Goal: Task Accomplishment & Management: Use online tool/utility

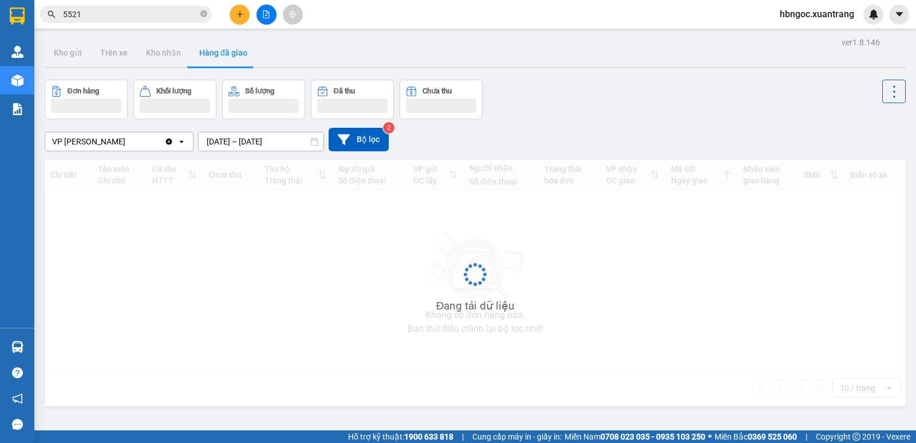
click at [222, 53] on button "Hàng đã giao" at bounding box center [223, 52] width 66 height 27
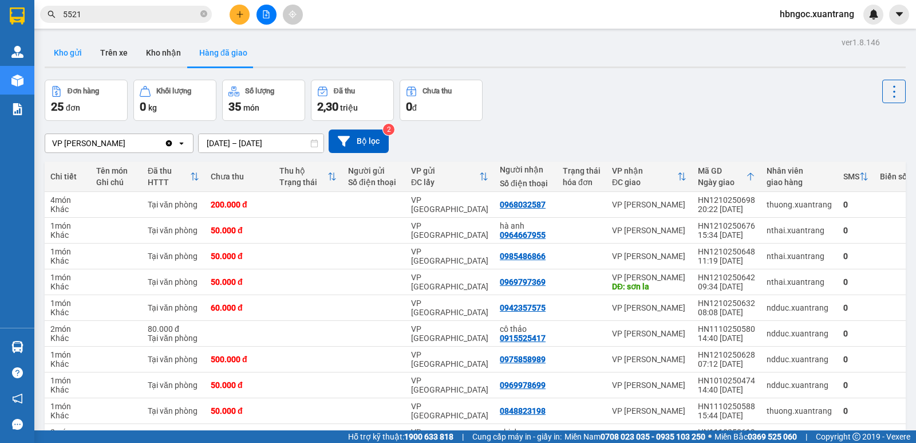
click at [68, 55] on button "Kho gửi" at bounding box center [68, 52] width 46 height 27
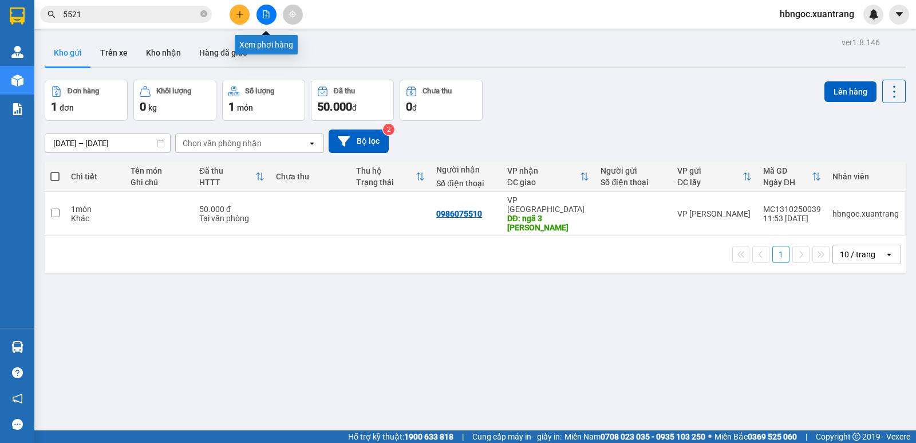
drag, startPoint x: 265, startPoint y: 19, endPoint x: 276, endPoint y: 18, distance: 11.5
click at [266, 19] on button at bounding box center [267, 15] width 20 height 20
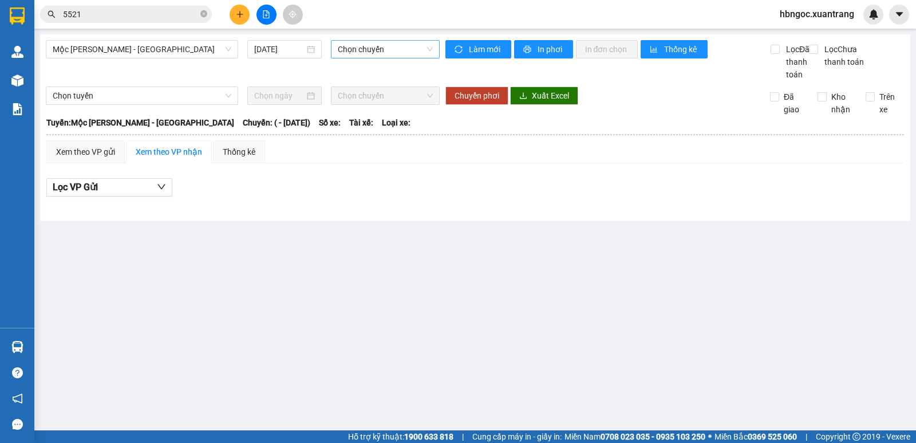
click at [405, 55] on span "Chọn chuyến" at bounding box center [385, 49] width 94 height 17
click at [166, 54] on span "Mộc [PERSON_NAME] - [GEOGRAPHIC_DATA]" at bounding box center [142, 49] width 179 height 17
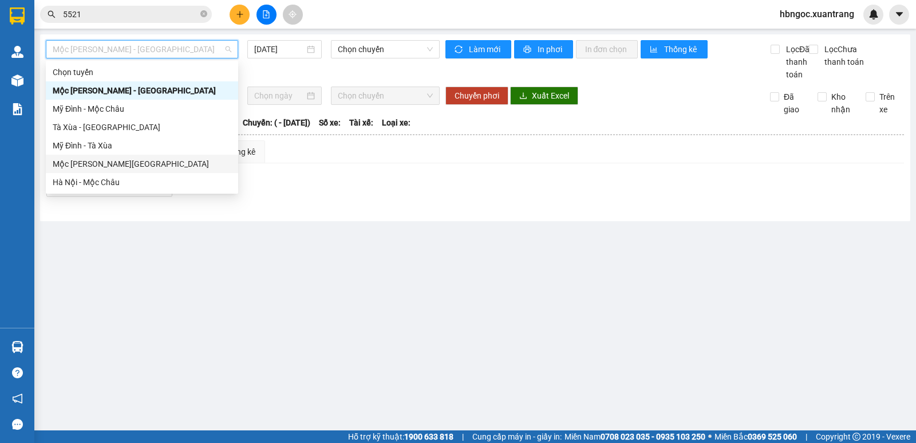
click at [157, 164] on div "Mộc [PERSON_NAME][GEOGRAPHIC_DATA]" at bounding box center [142, 163] width 179 height 13
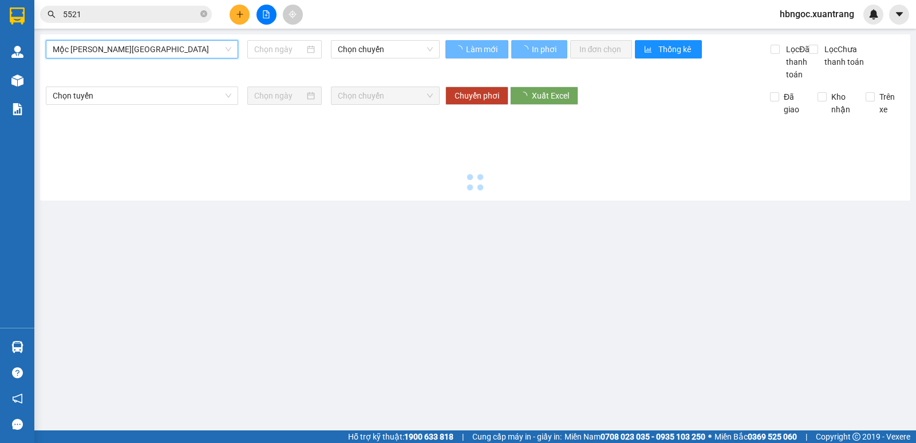
type input "[DATE]"
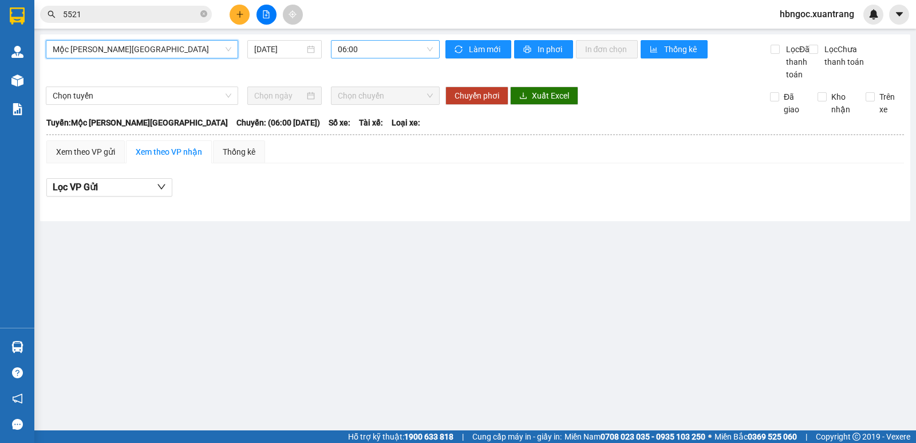
click at [408, 41] on span "06:00" at bounding box center [385, 49] width 94 height 17
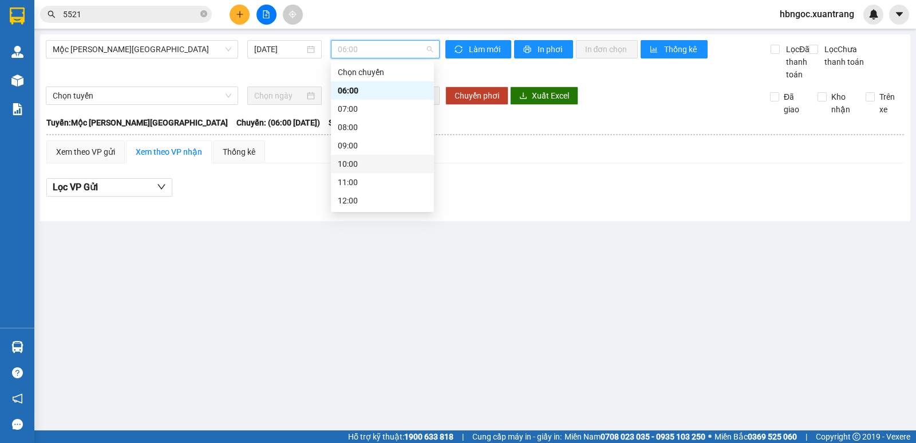
click at [382, 160] on div "10:00" at bounding box center [382, 163] width 89 height 13
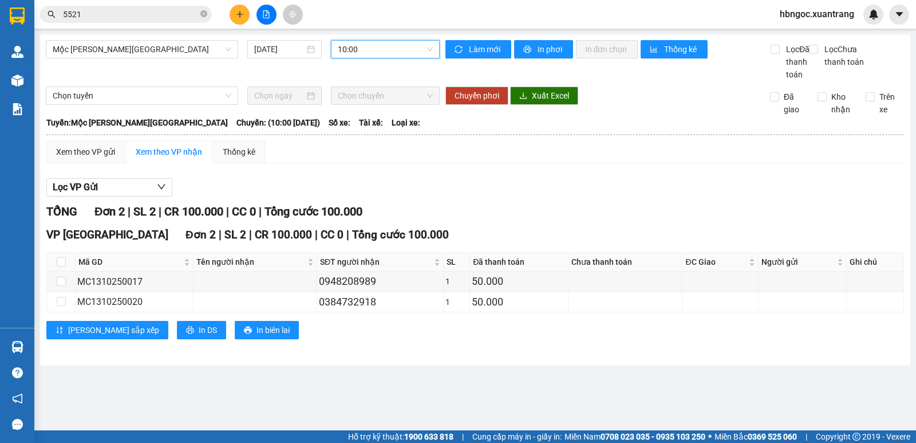
click at [403, 52] on span "10:00" at bounding box center [385, 49] width 94 height 17
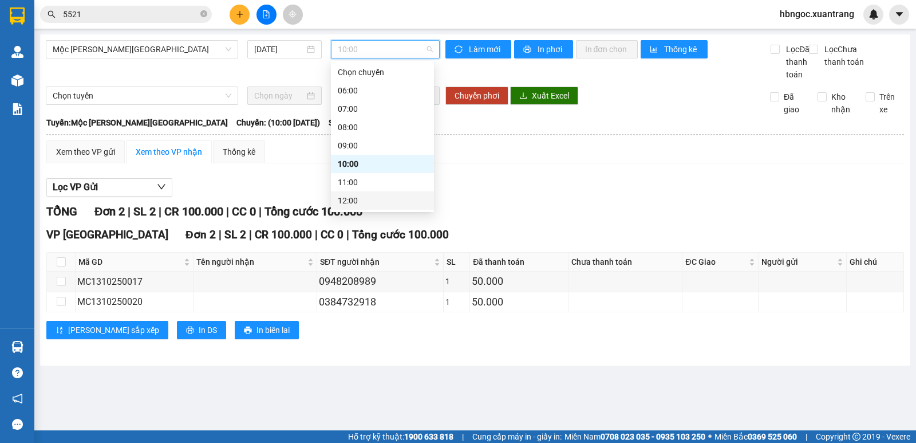
click at [400, 200] on div "12:00" at bounding box center [382, 200] width 89 height 13
